Goal: Task Accomplishment & Management: Use online tool/utility

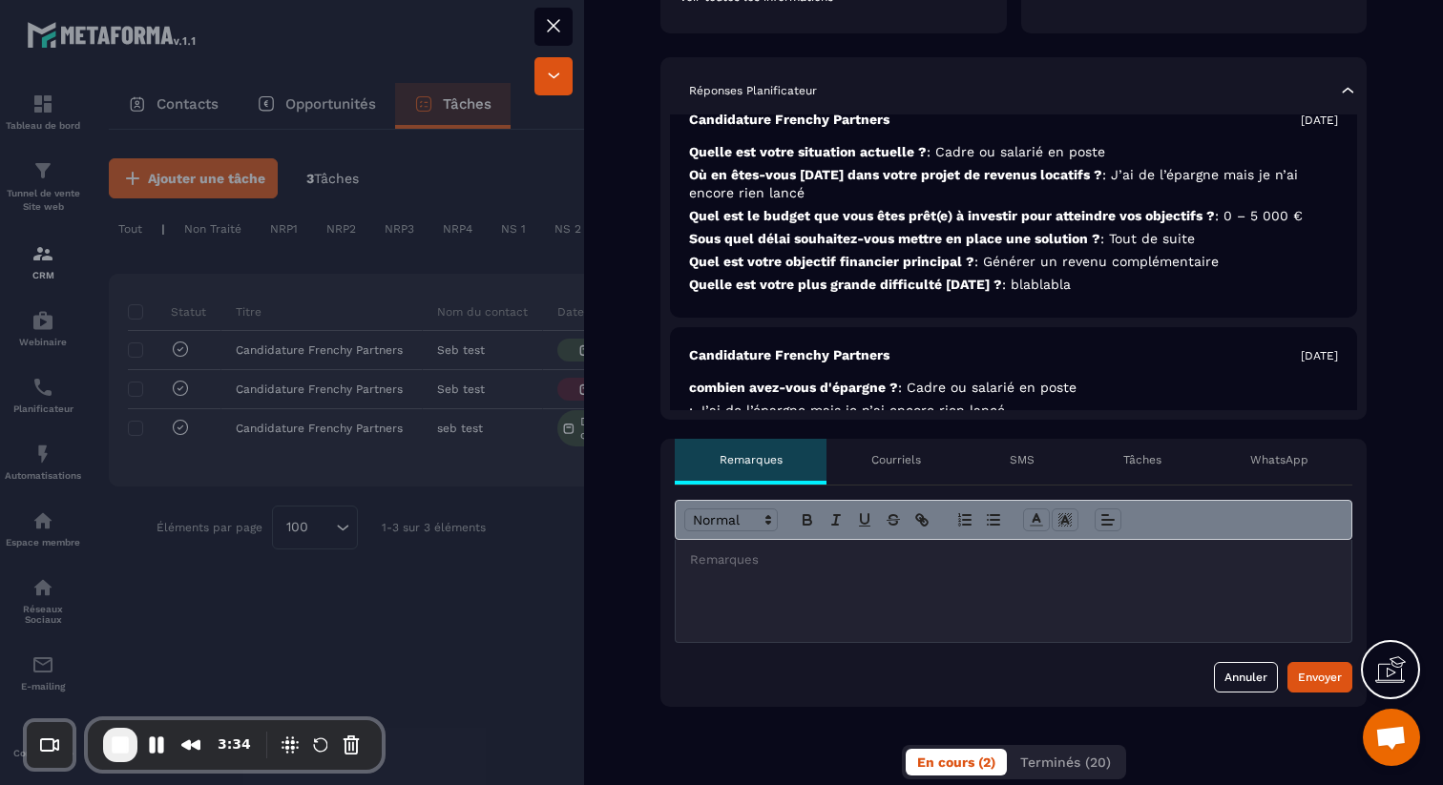
scroll to position [33, 0]
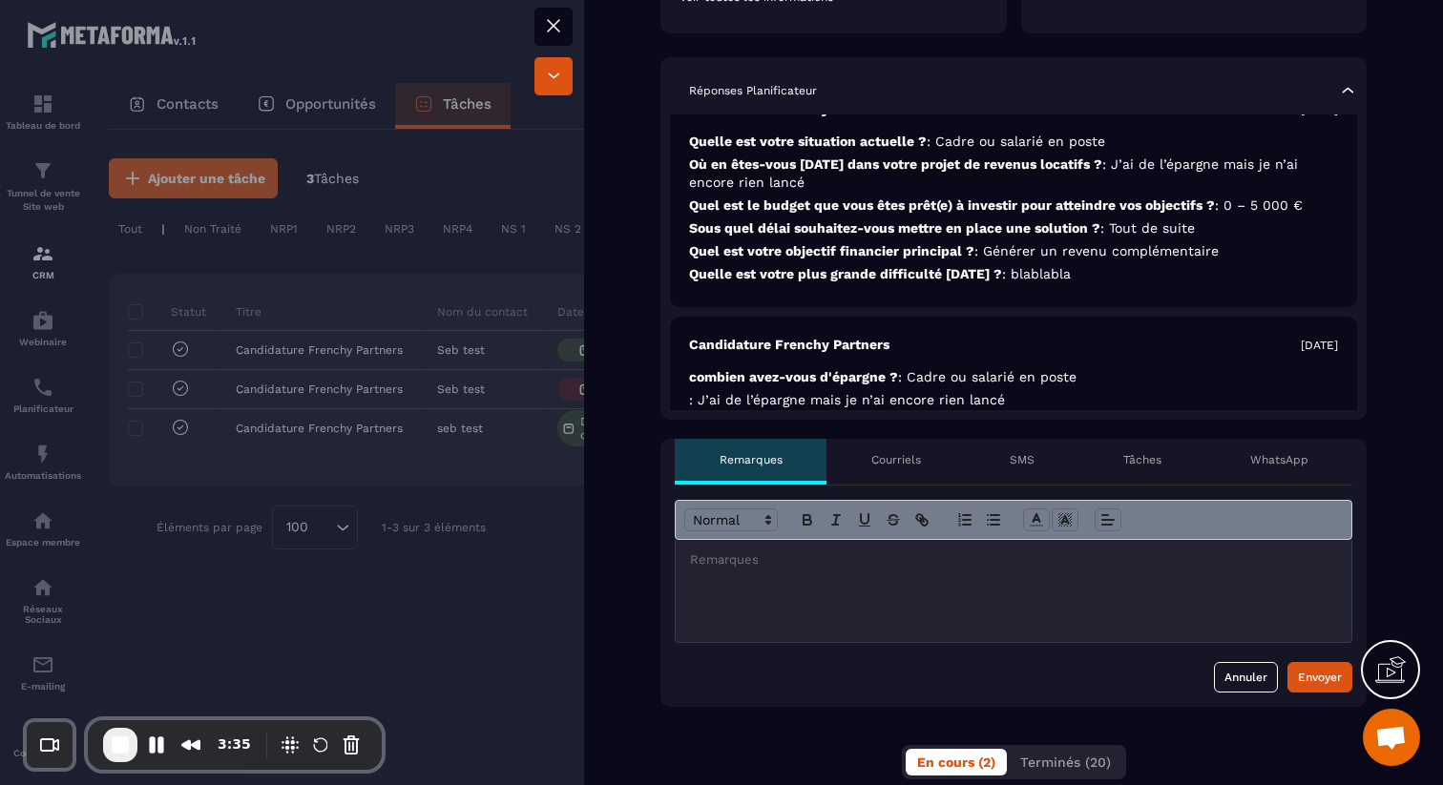
click at [895, 464] on p "Courriels" at bounding box center [896, 459] width 50 height 15
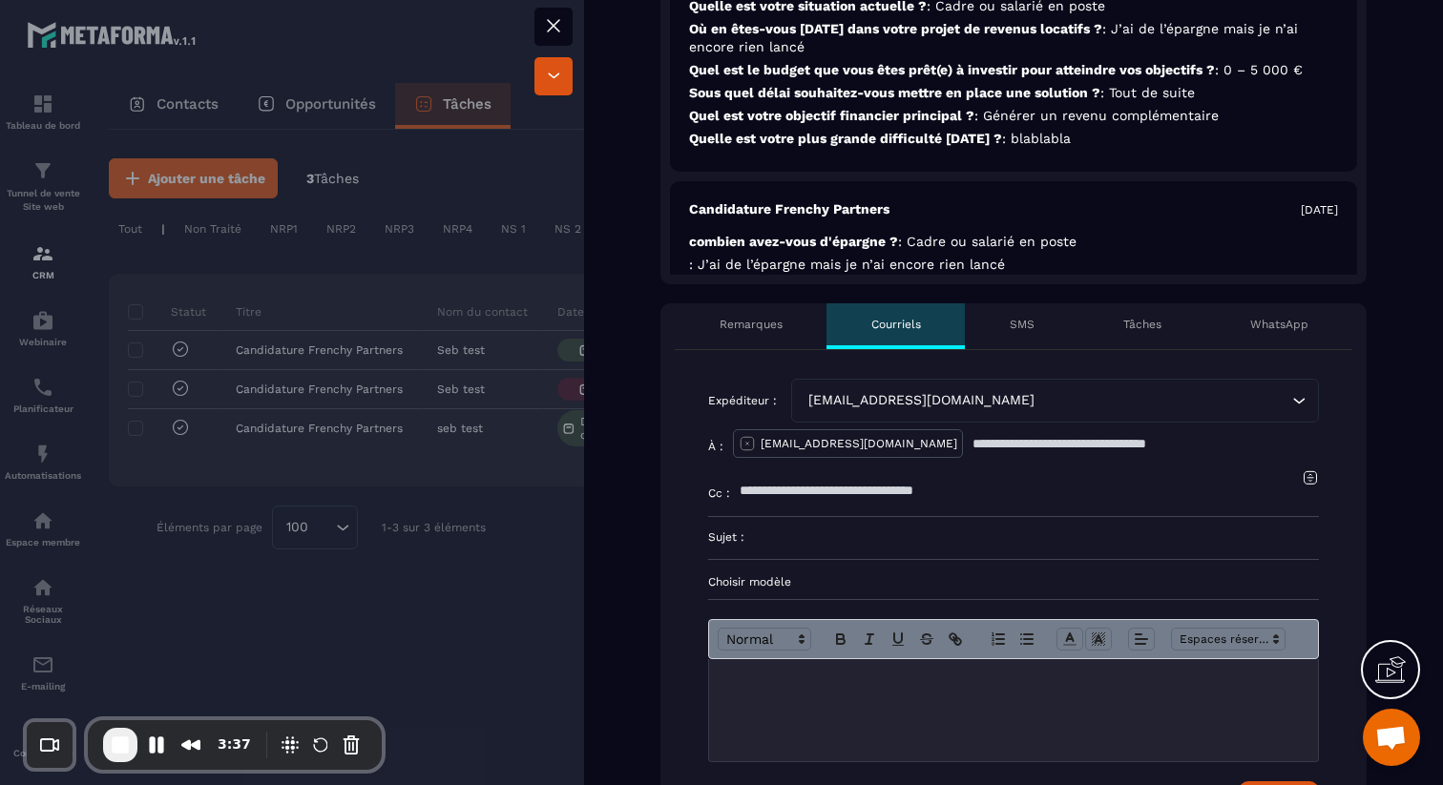
scroll to position [558, 0]
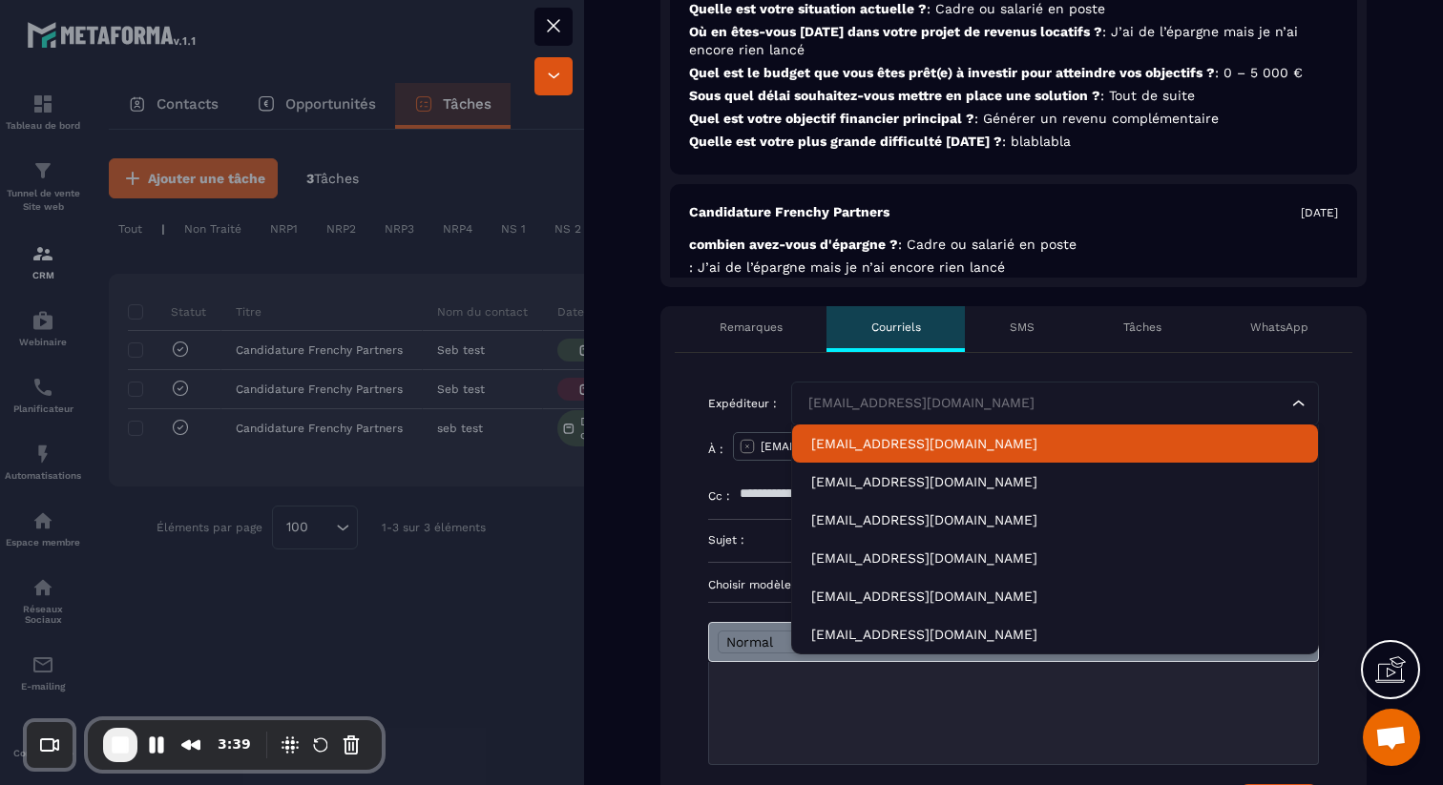
click at [938, 410] on div "[EMAIL_ADDRESS][DOMAIN_NAME]" at bounding box center [1046, 403] width 488 height 21
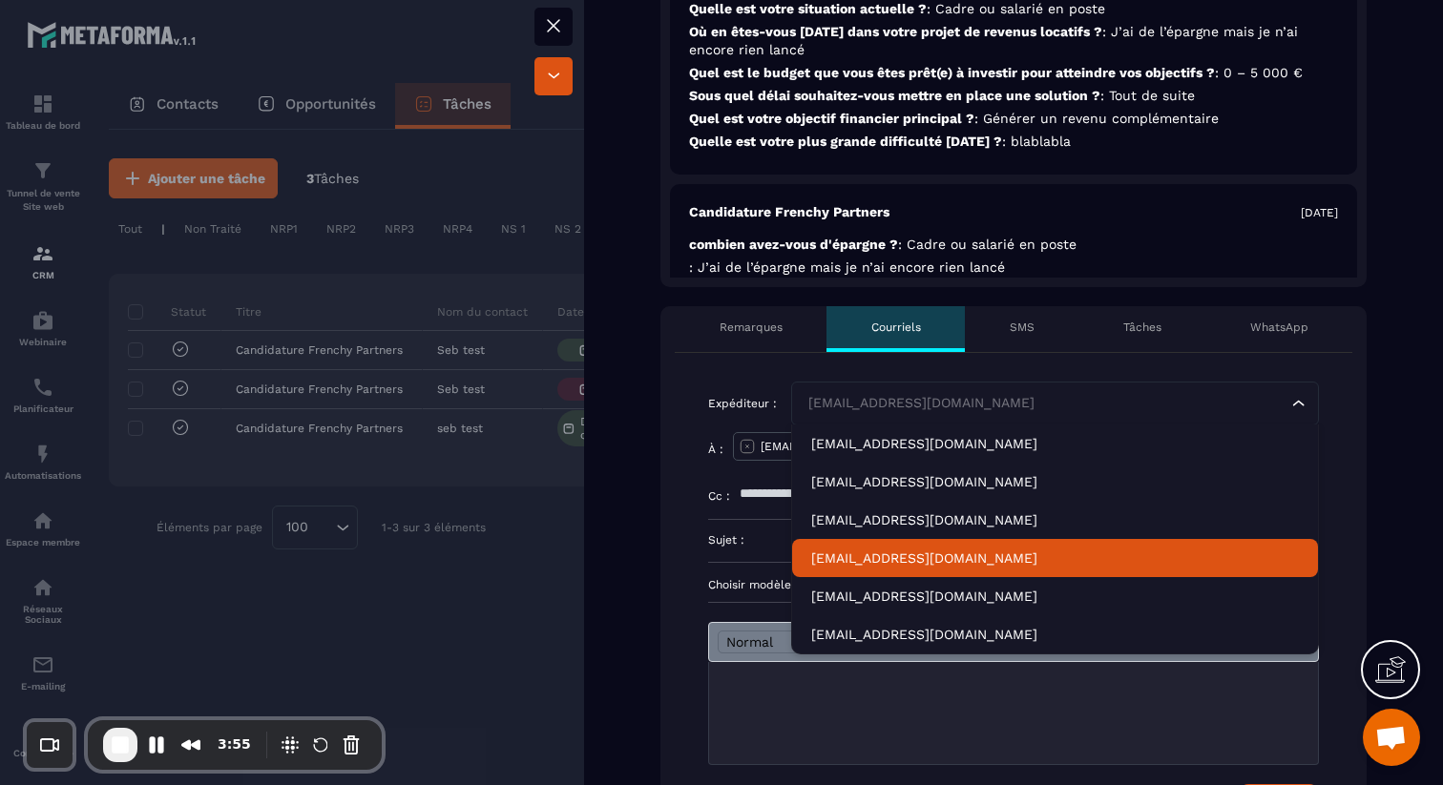
click at [840, 560] on p "[EMAIL_ADDRESS][DOMAIN_NAME]" at bounding box center [1055, 558] width 488 height 19
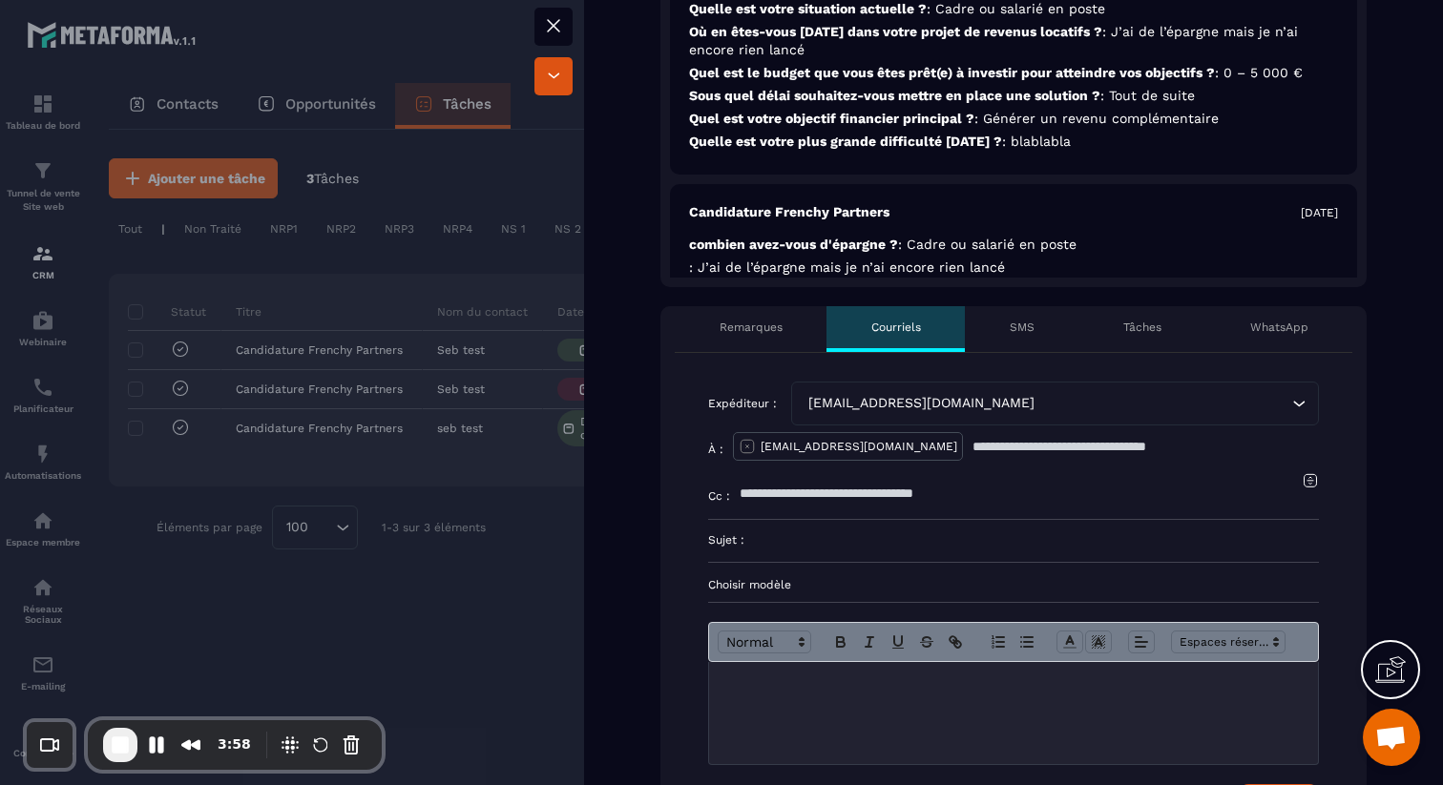
click at [1086, 413] on div "[EMAIL_ADDRESS][DOMAIN_NAME] Loading..." at bounding box center [1055, 404] width 528 height 44
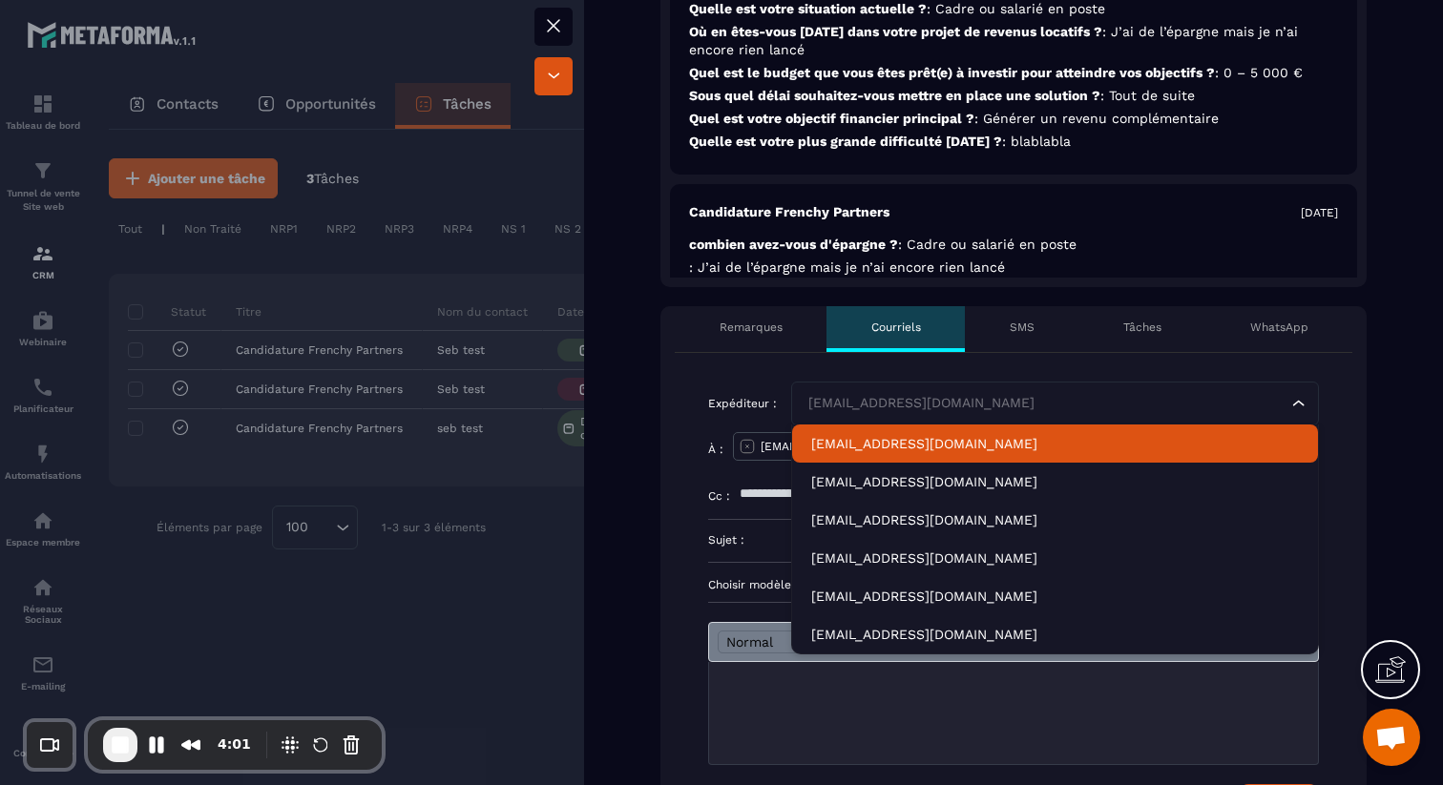
click at [1406, 448] on div "Non traité injoignable Closing en cours Contrat envoyé Responsable Hanouna [PER…" at bounding box center [1013, 754] width 859 height 2470
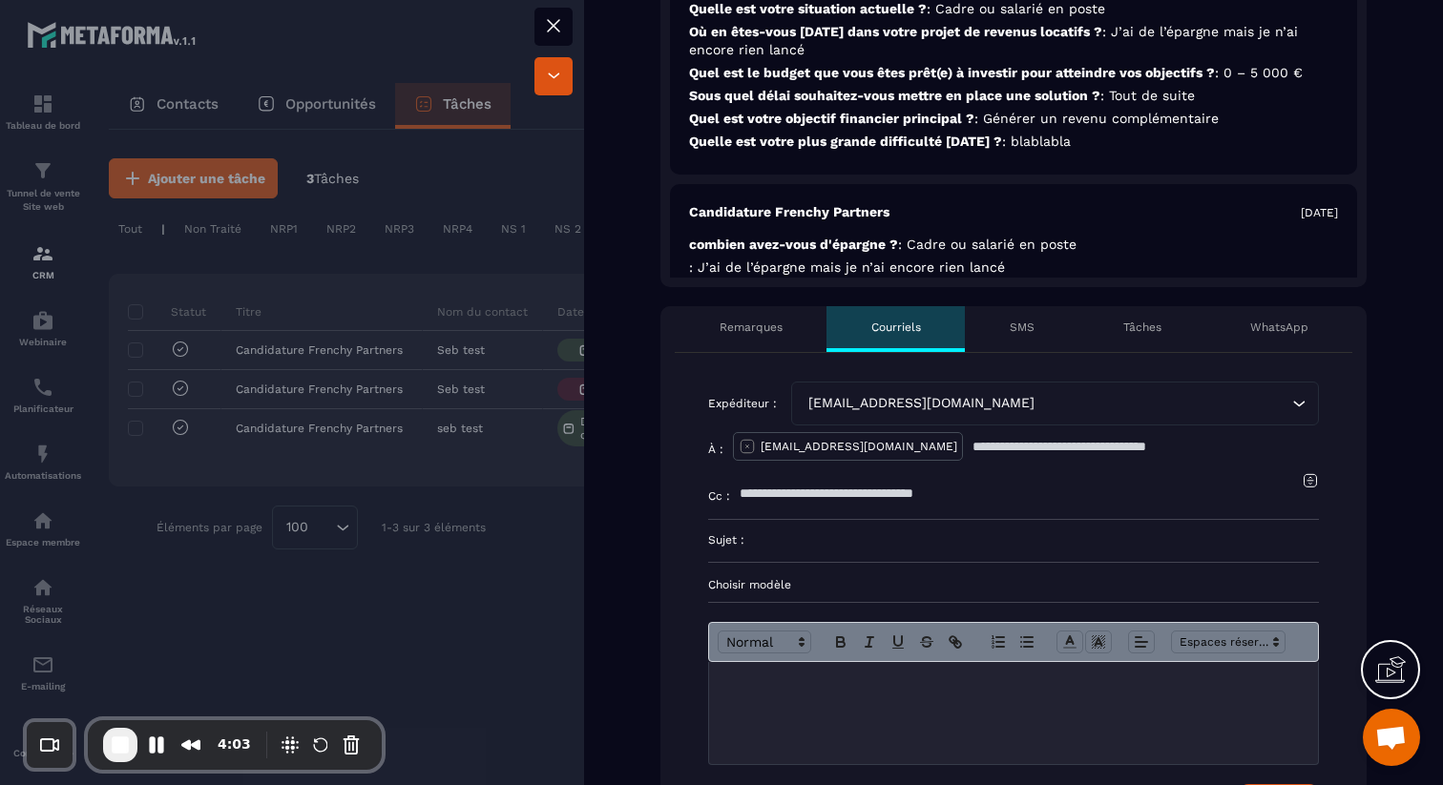
click at [796, 585] on p "Choisir modèle" at bounding box center [1013, 584] width 611 height 15
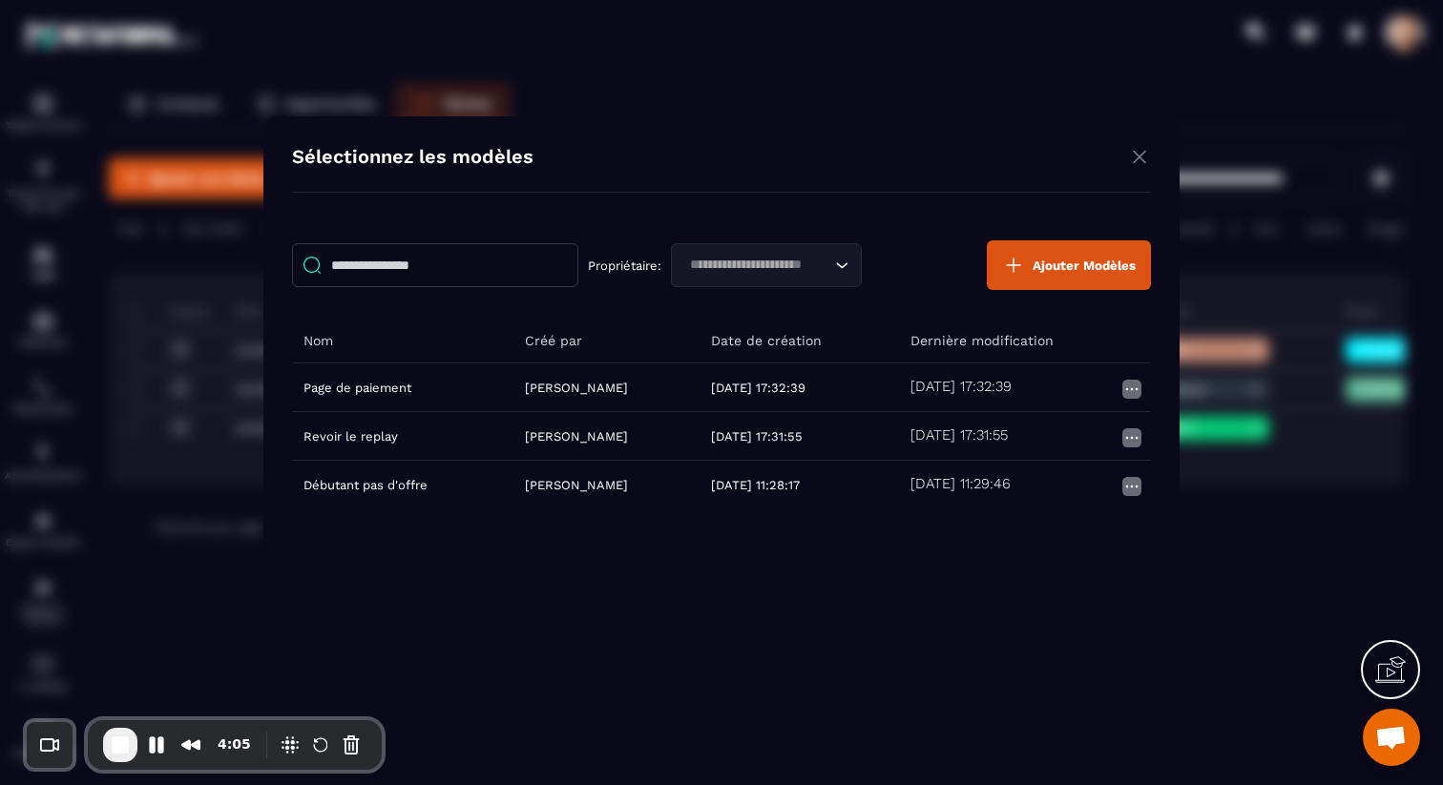
click at [1059, 253] on button "Ajouter Modèles" at bounding box center [1069, 266] width 164 height 50
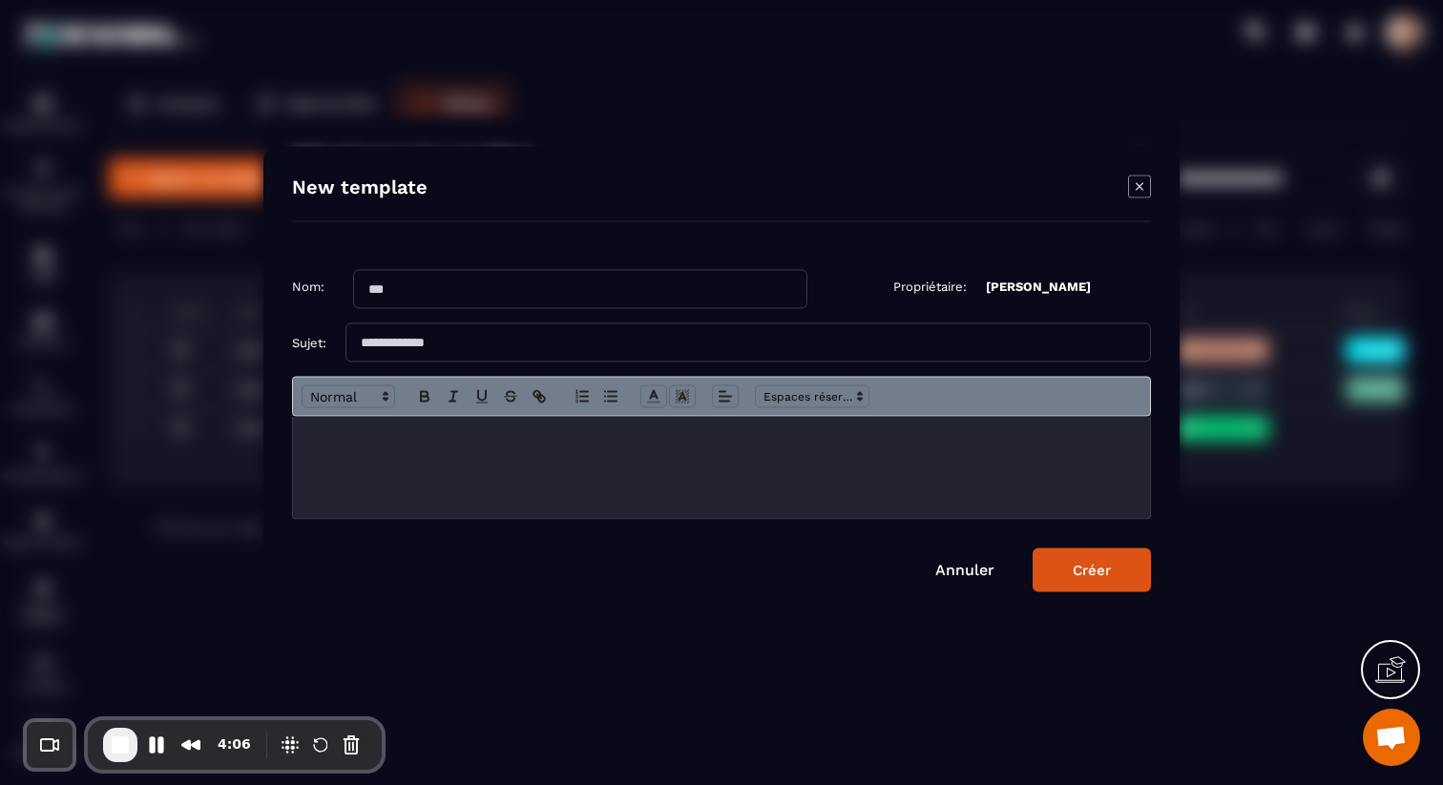
click at [621, 429] on p "Modal window" at bounding box center [721, 436] width 828 height 17
click at [1143, 179] on icon "Modal window" at bounding box center [1139, 186] width 23 height 23
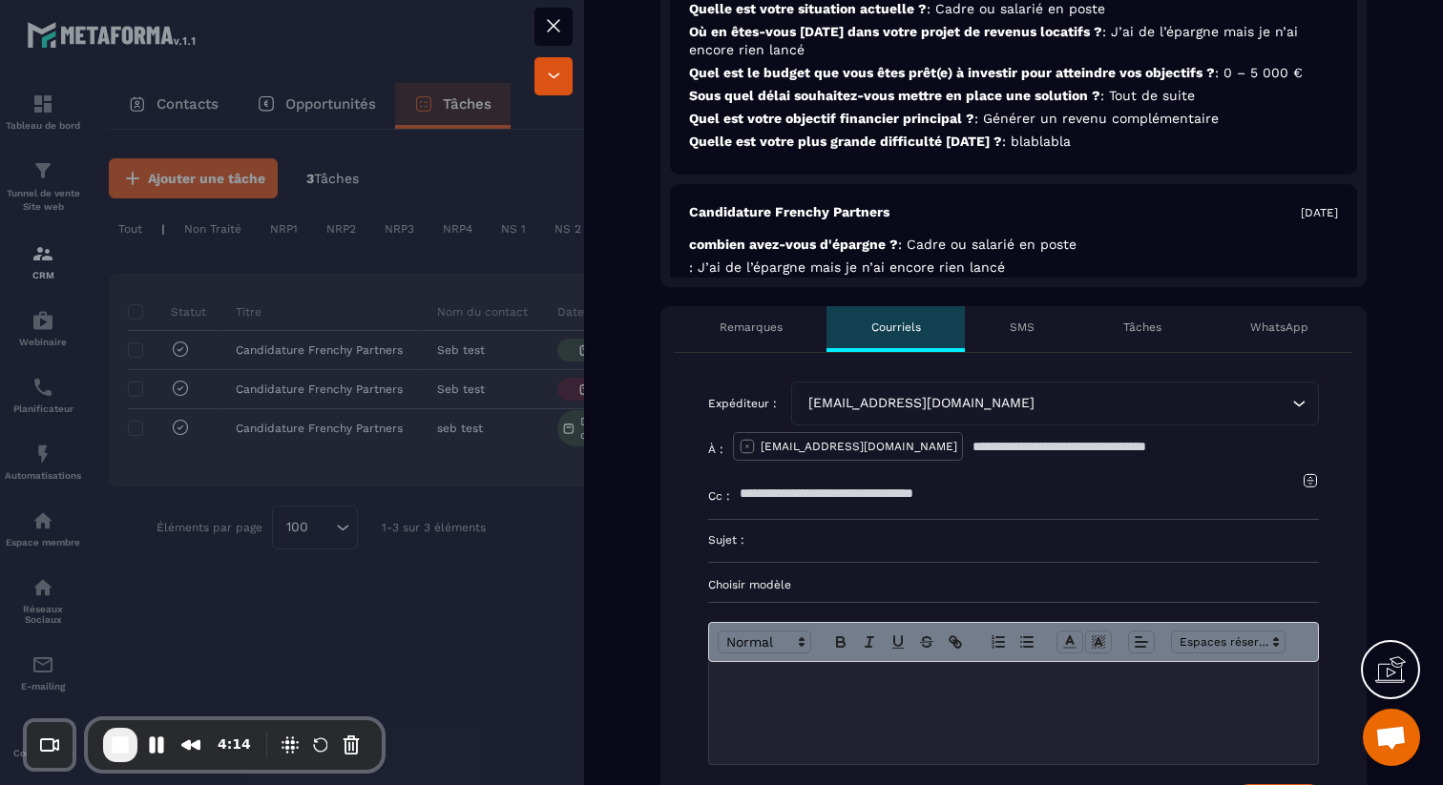
click at [786, 582] on p "Choisir modèle" at bounding box center [1013, 584] width 611 height 15
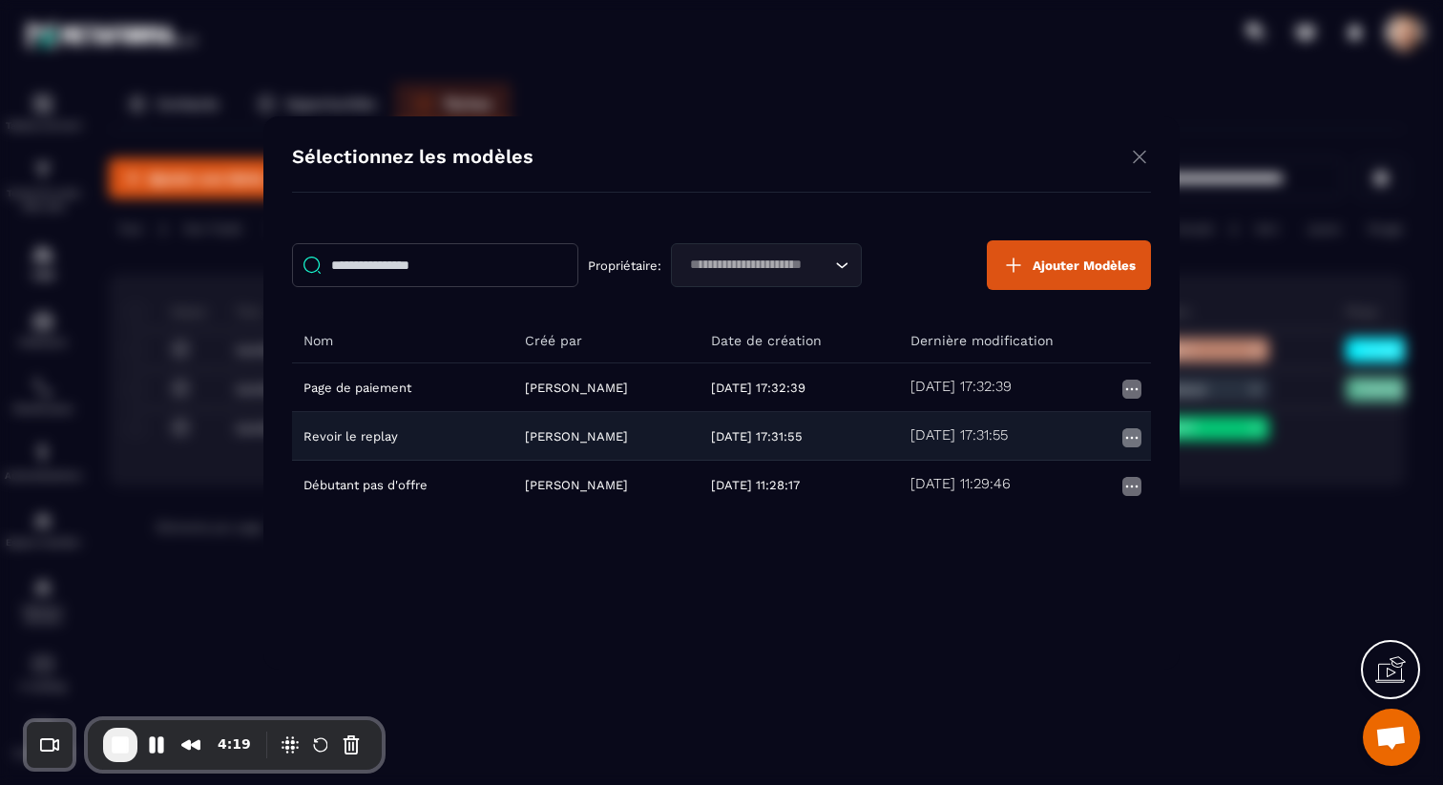
click at [384, 438] on td "Revoir le replay" at bounding box center [402, 435] width 221 height 49
type input "**********"
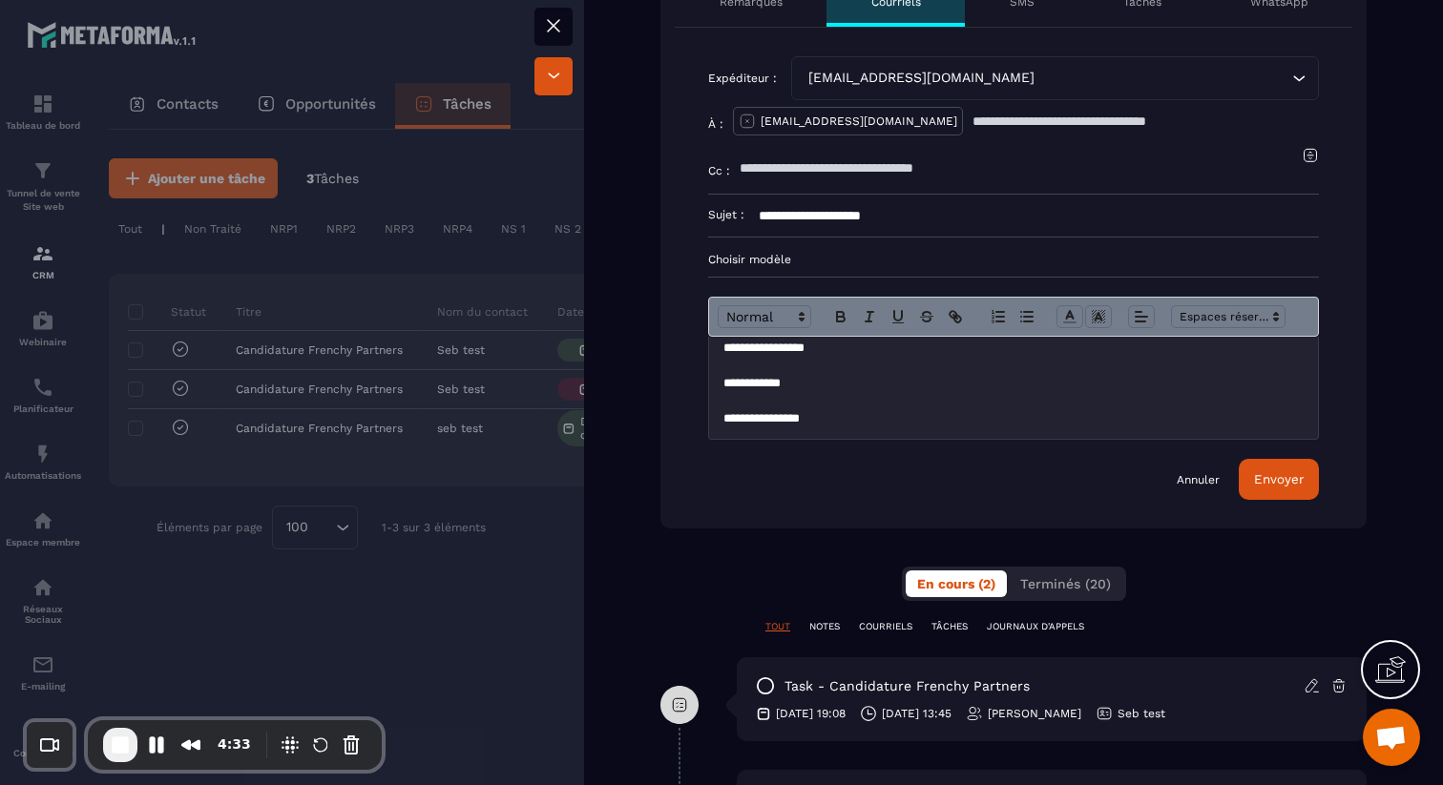
scroll to position [0, 0]
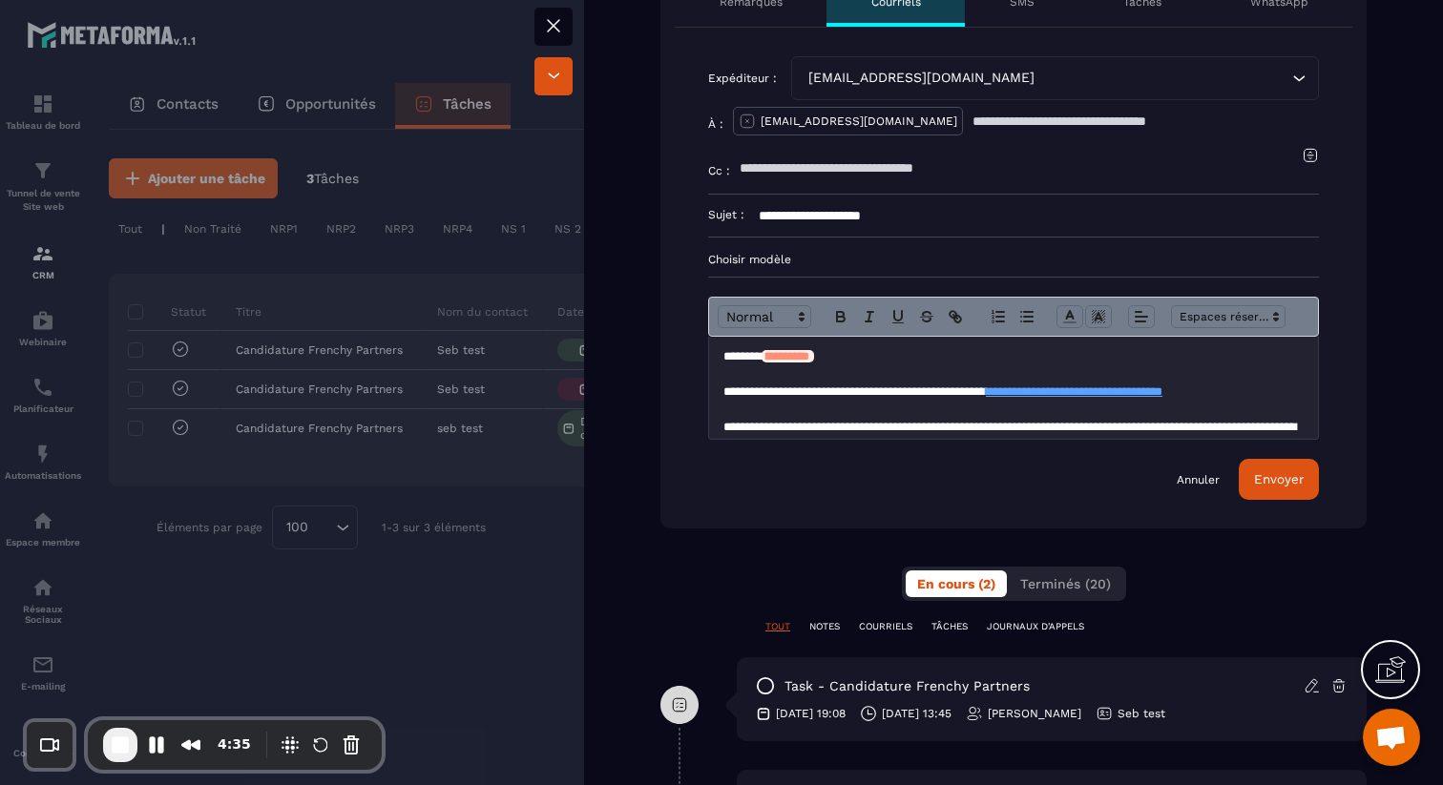
click at [548, 17] on icon at bounding box center [553, 25] width 23 height 23
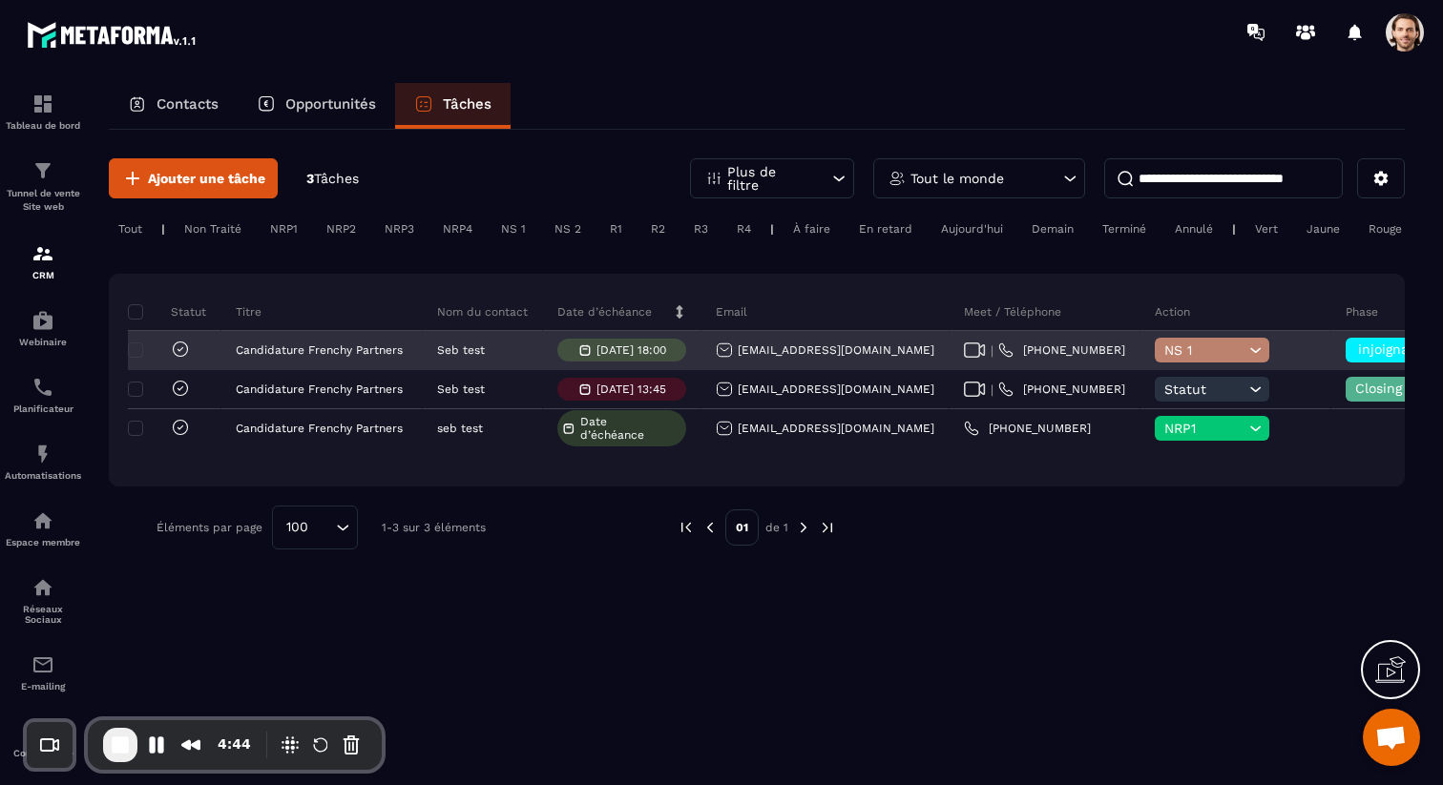
click at [1164, 351] on span "NS 1" at bounding box center [1204, 350] width 80 height 15
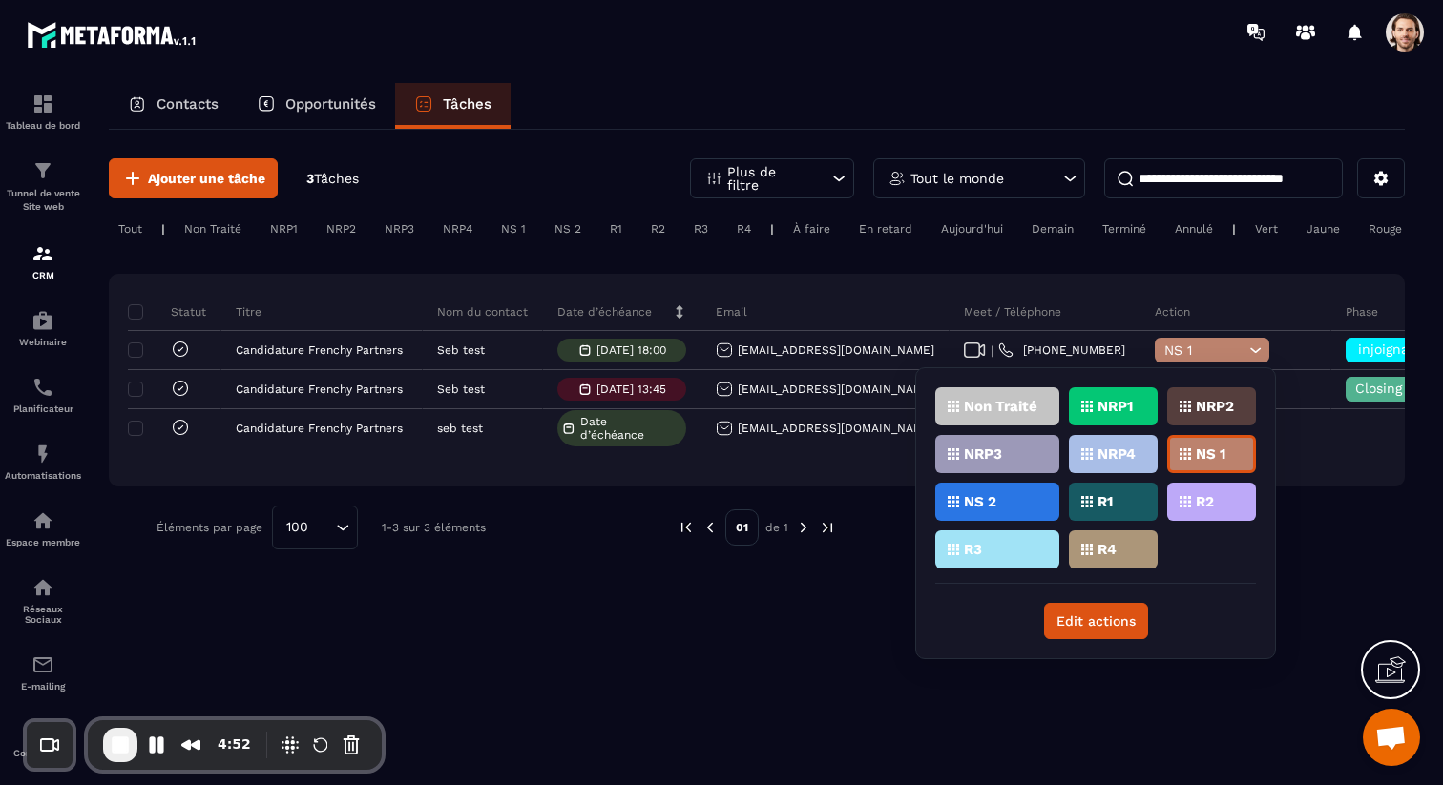
click at [1143, 409] on div "NRP1" at bounding box center [1113, 406] width 89 height 38
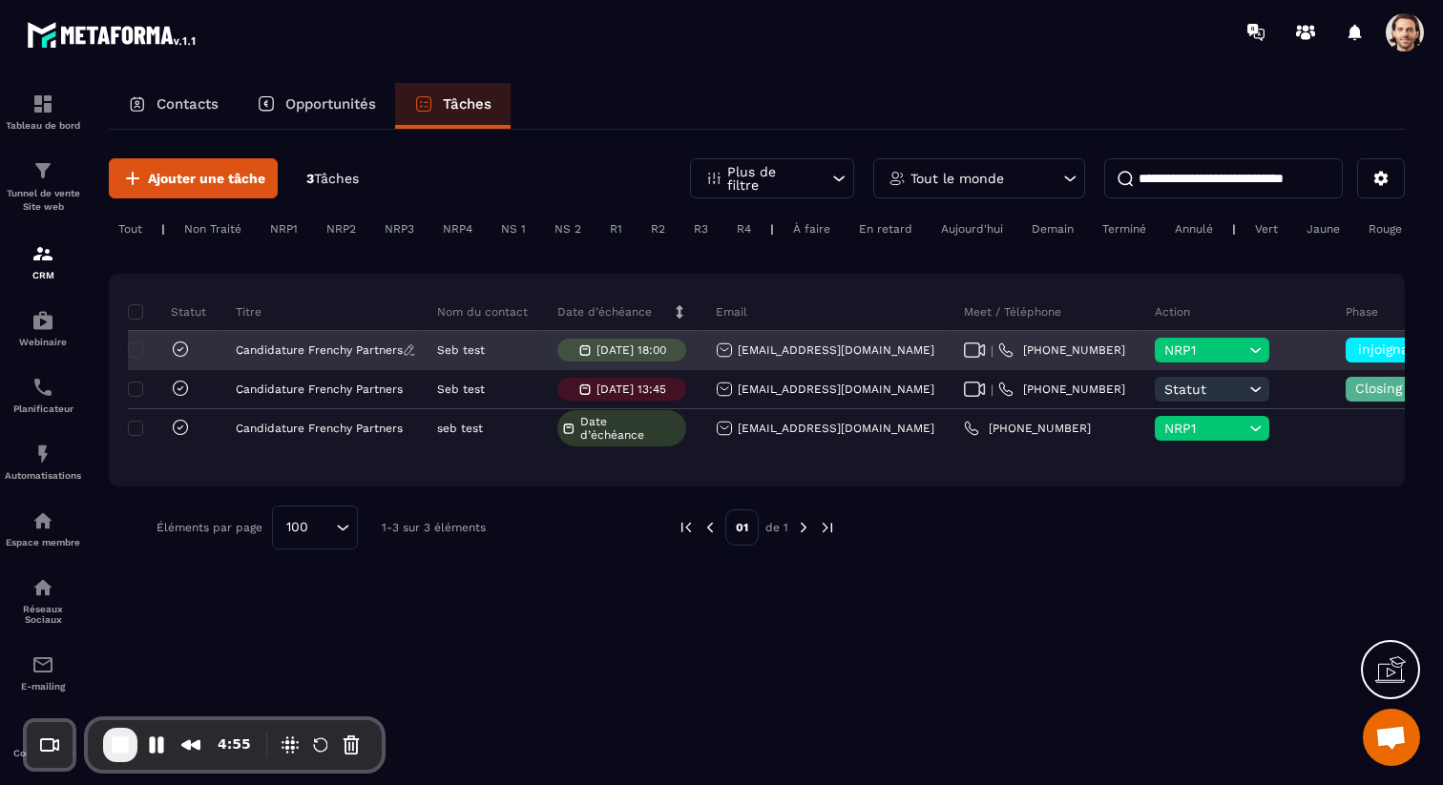
click at [366, 350] on p "Candidature Frenchy Partners" at bounding box center [319, 350] width 167 height 13
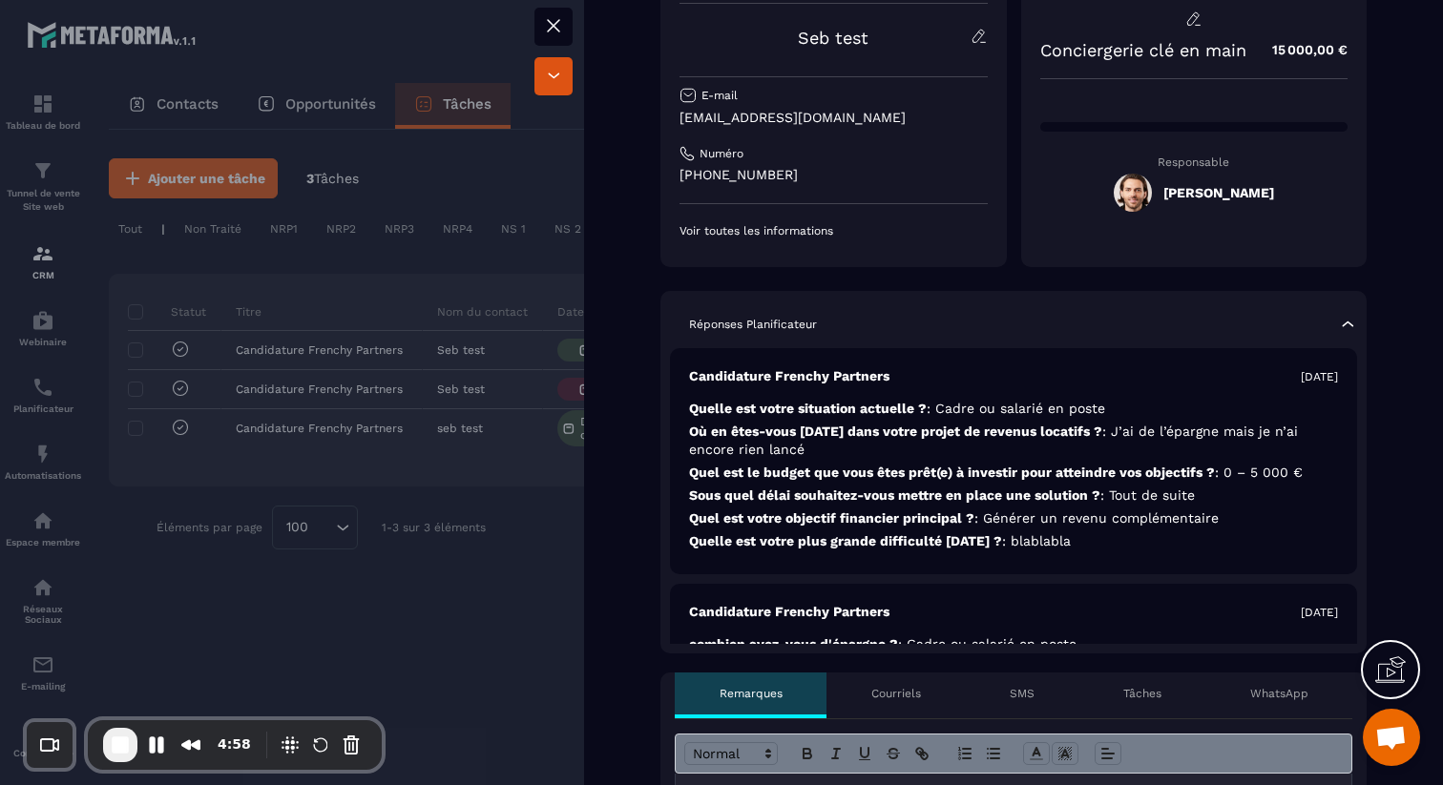
scroll to position [239, 0]
